Goal: Find contact information: Find contact information

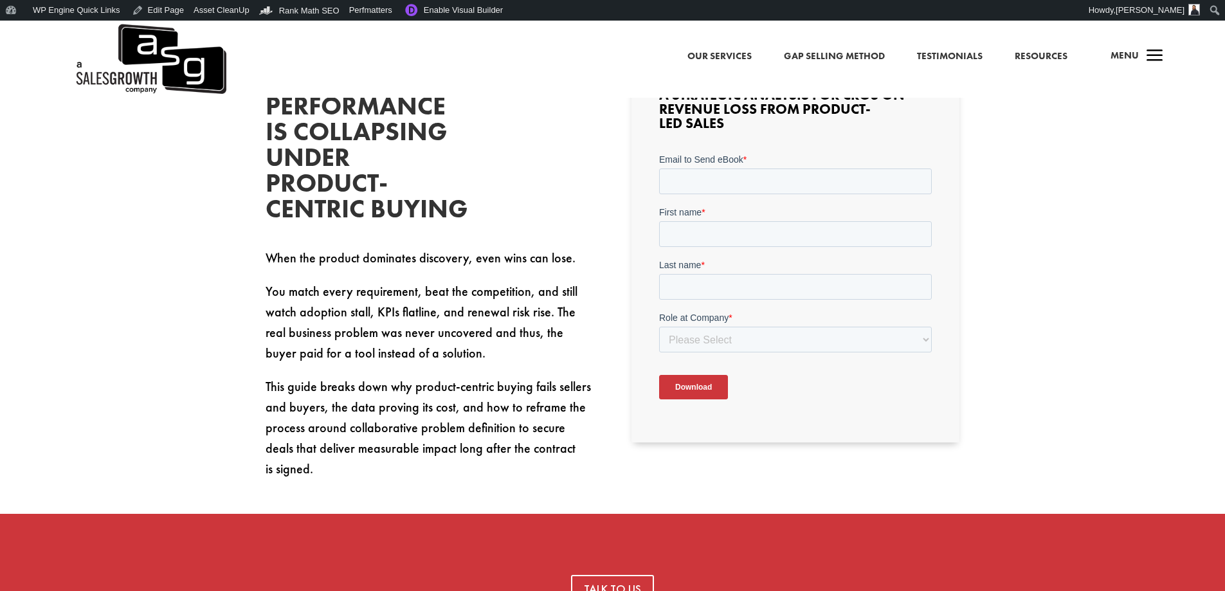
scroll to position [643, 0]
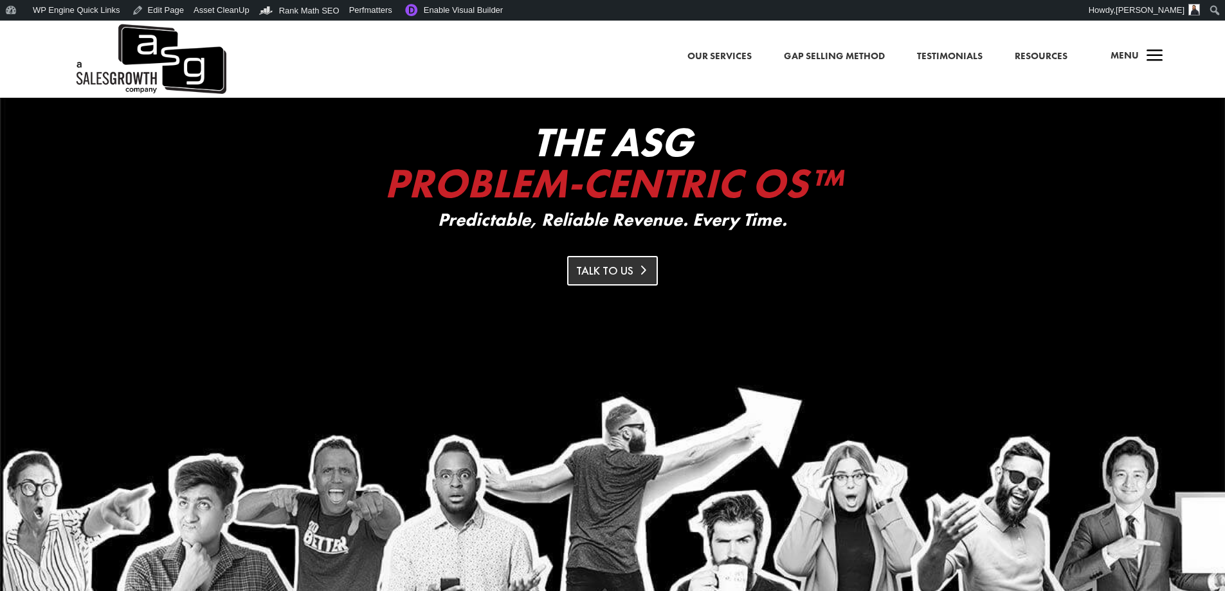
click at [606, 269] on link "Talk to Us" at bounding box center [612, 270] width 91 height 29
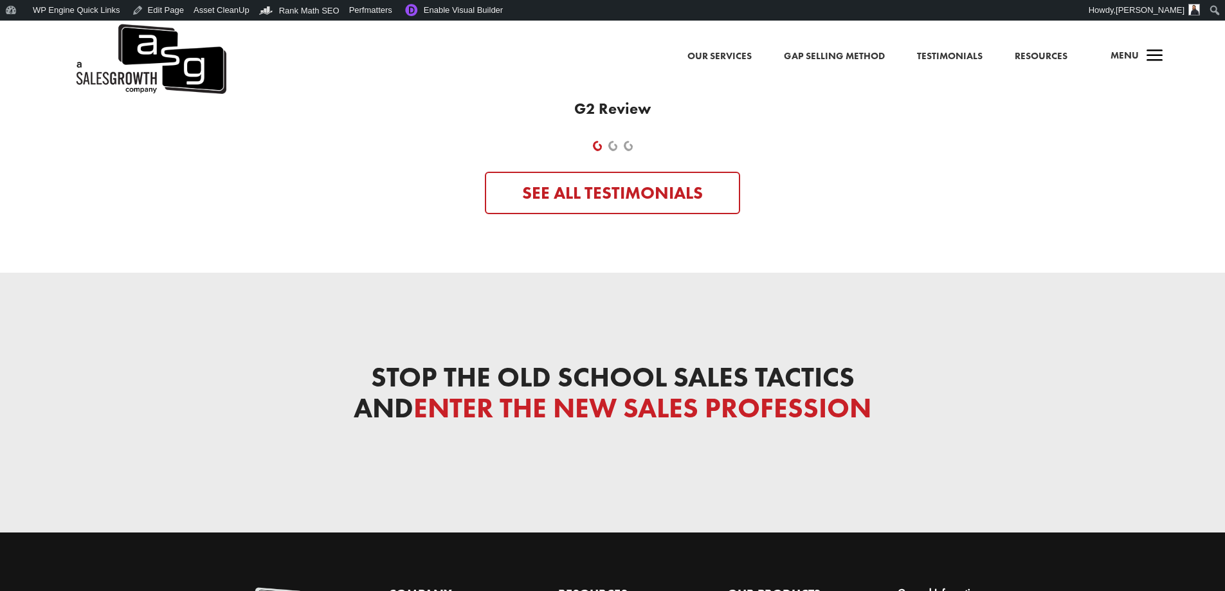
scroll to position [6109, 0]
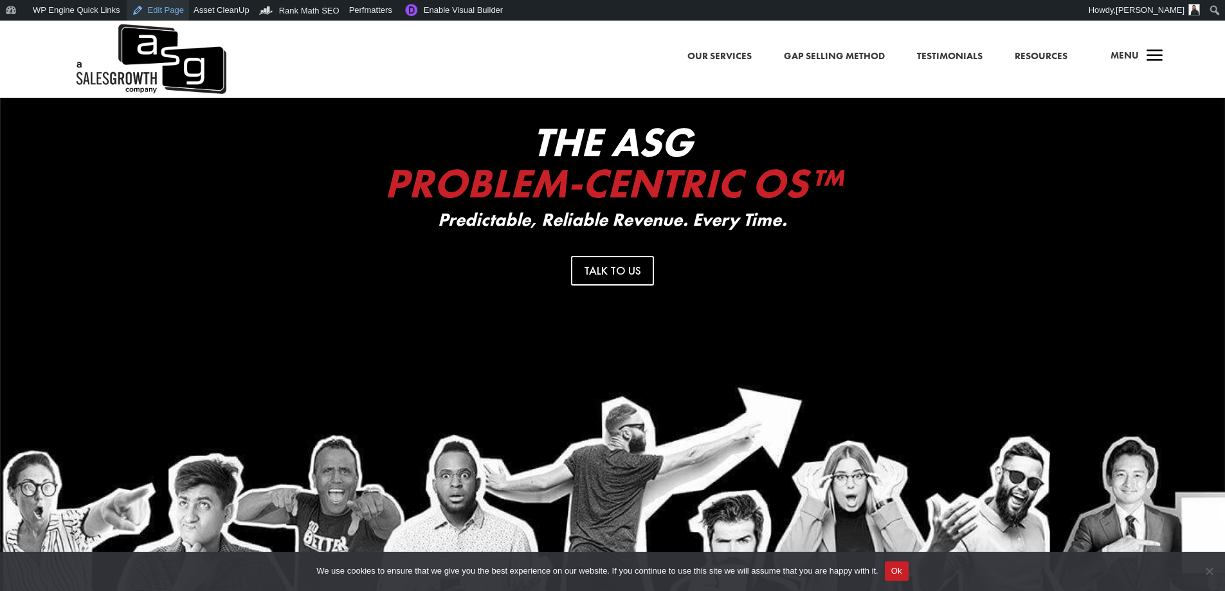
click at [165, 13] on link "Edit Page" at bounding box center [158, 10] width 62 height 21
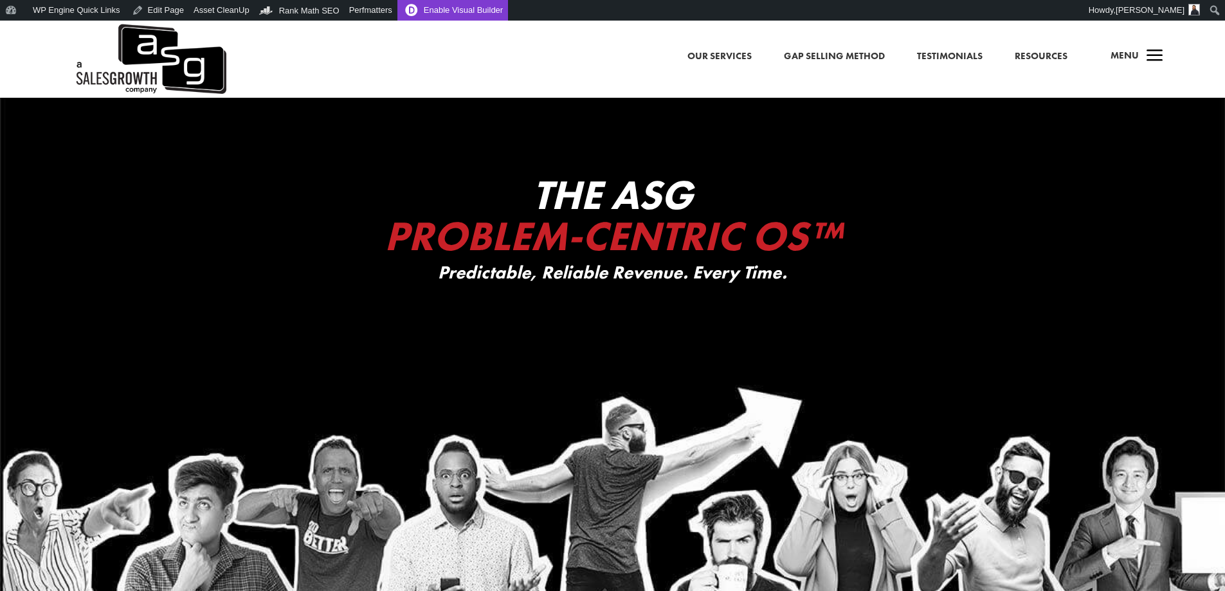
click at [428, 12] on link "Enable Visual Builder" at bounding box center [452, 10] width 111 height 21
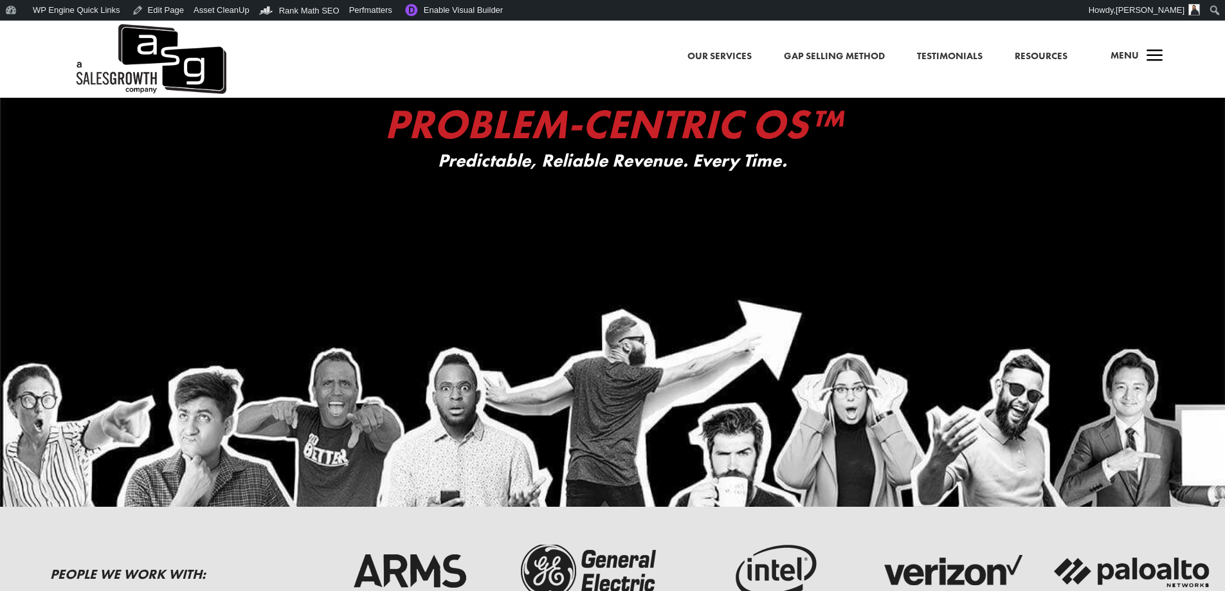
scroll to position [64, 0]
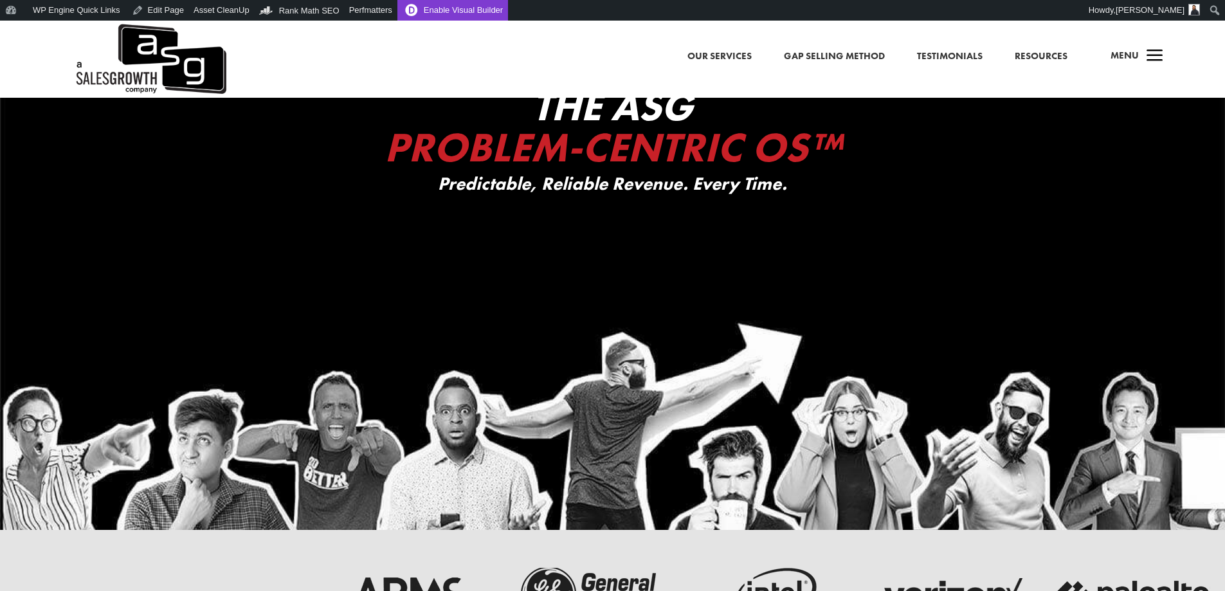
click at [474, 14] on link "Enable Visual Builder" at bounding box center [452, 10] width 111 height 21
